Goal: Transaction & Acquisition: Obtain resource

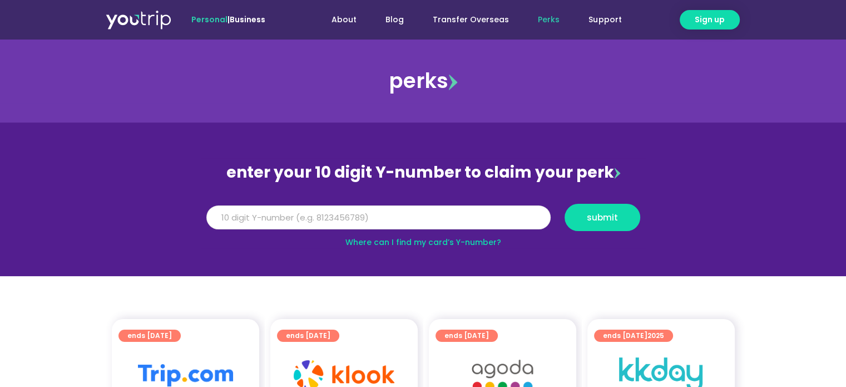
click at [372, 213] on input "Y Number" at bounding box center [378, 217] width 344 height 24
type input "8111050374"
click at [619, 214] on span "submit" at bounding box center [602, 217] width 57 height 8
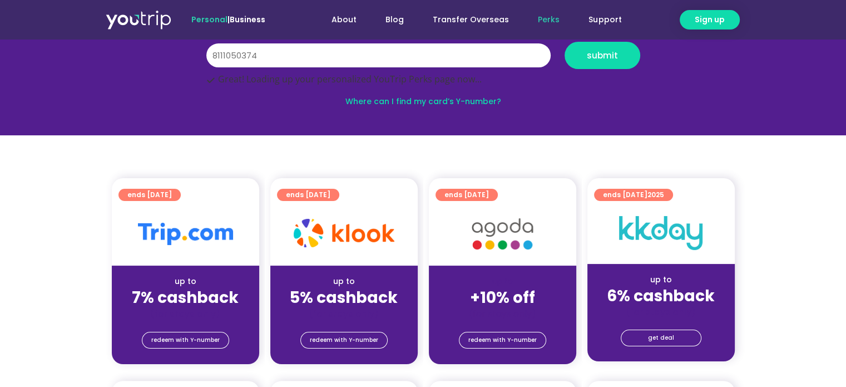
scroll to position [167, 0]
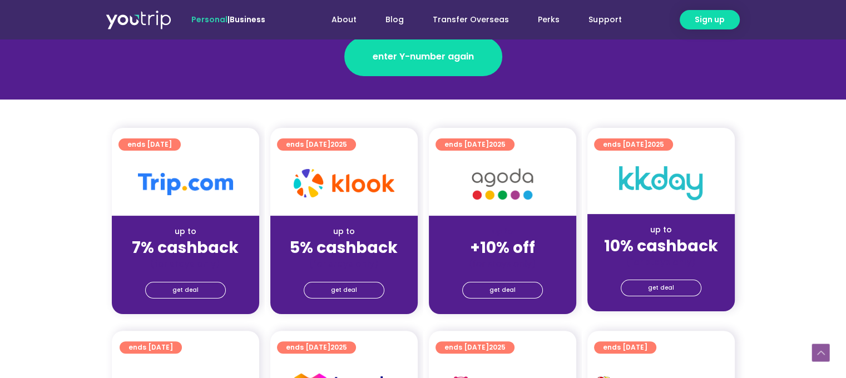
scroll to position [223, 0]
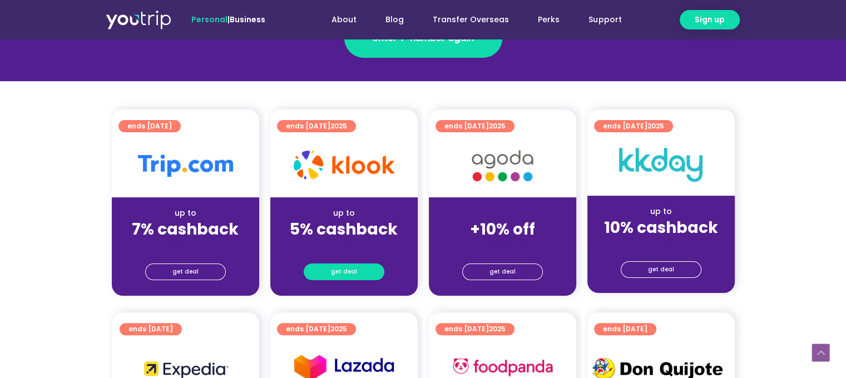
click at [342, 273] on span "get deal" at bounding box center [344, 272] width 26 height 16
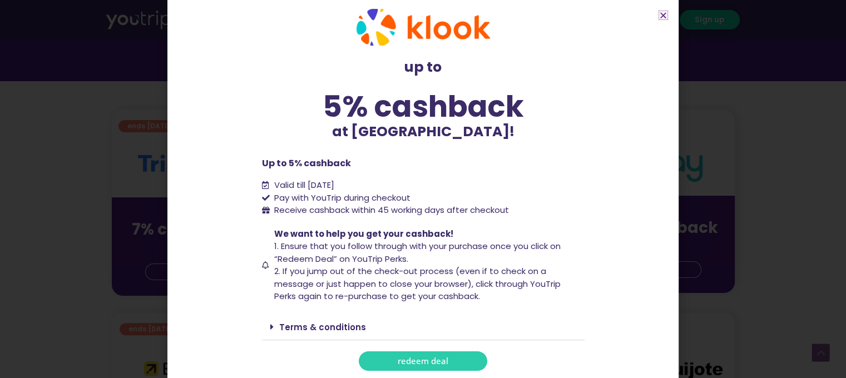
scroll to position [20, 0]
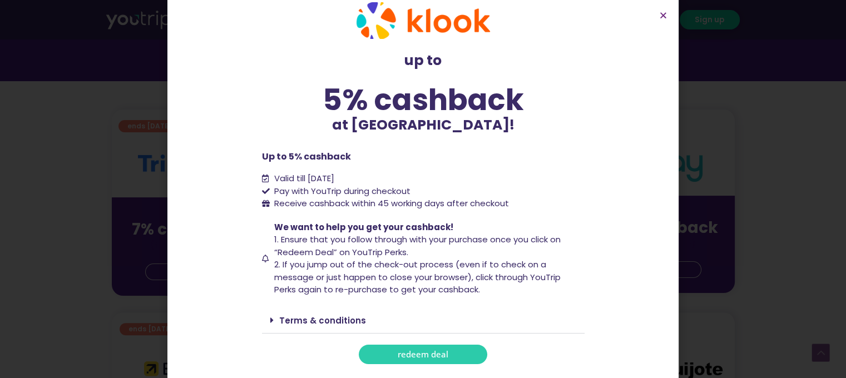
click at [429, 350] on span "redeem deal" at bounding box center [423, 354] width 51 height 8
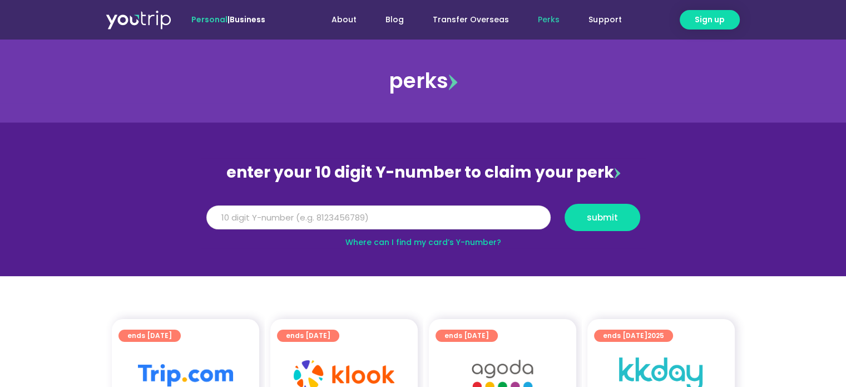
click at [367, 213] on input "Y Number" at bounding box center [378, 217] width 344 height 24
type input "8111050374"
click at [603, 221] on span "submit" at bounding box center [602, 217] width 31 height 8
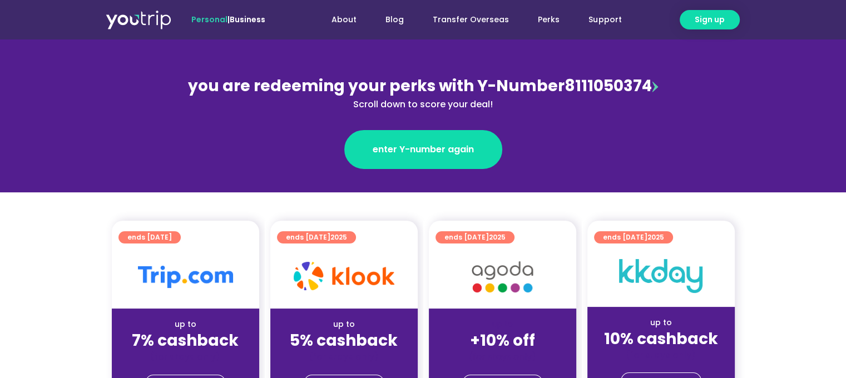
scroll to position [223, 0]
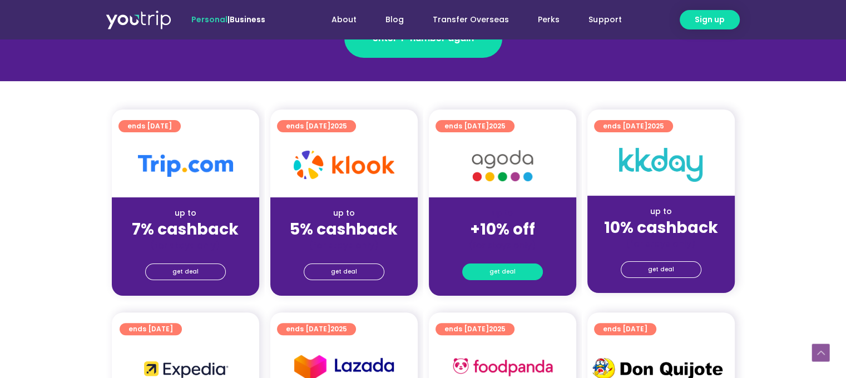
click at [509, 268] on span "get deal" at bounding box center [503, 272] width 26 height 16
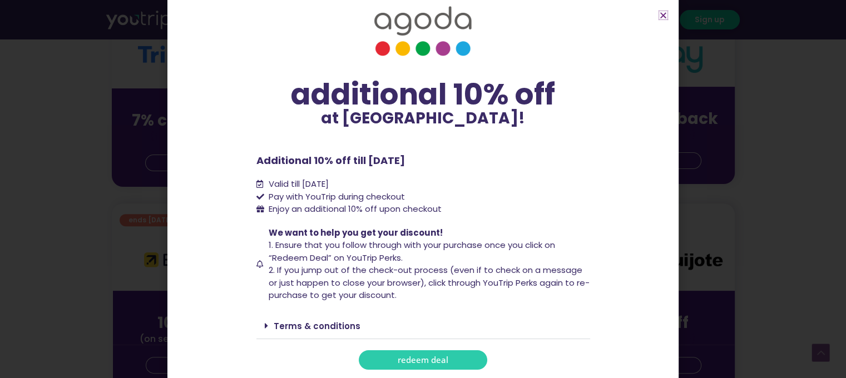
scroll to position [334, 0]
click at [438, 367] on link "redeem deal" at bounding box center [423, 359] width 129 height 19
